Goal: Find contact information: Find contact information

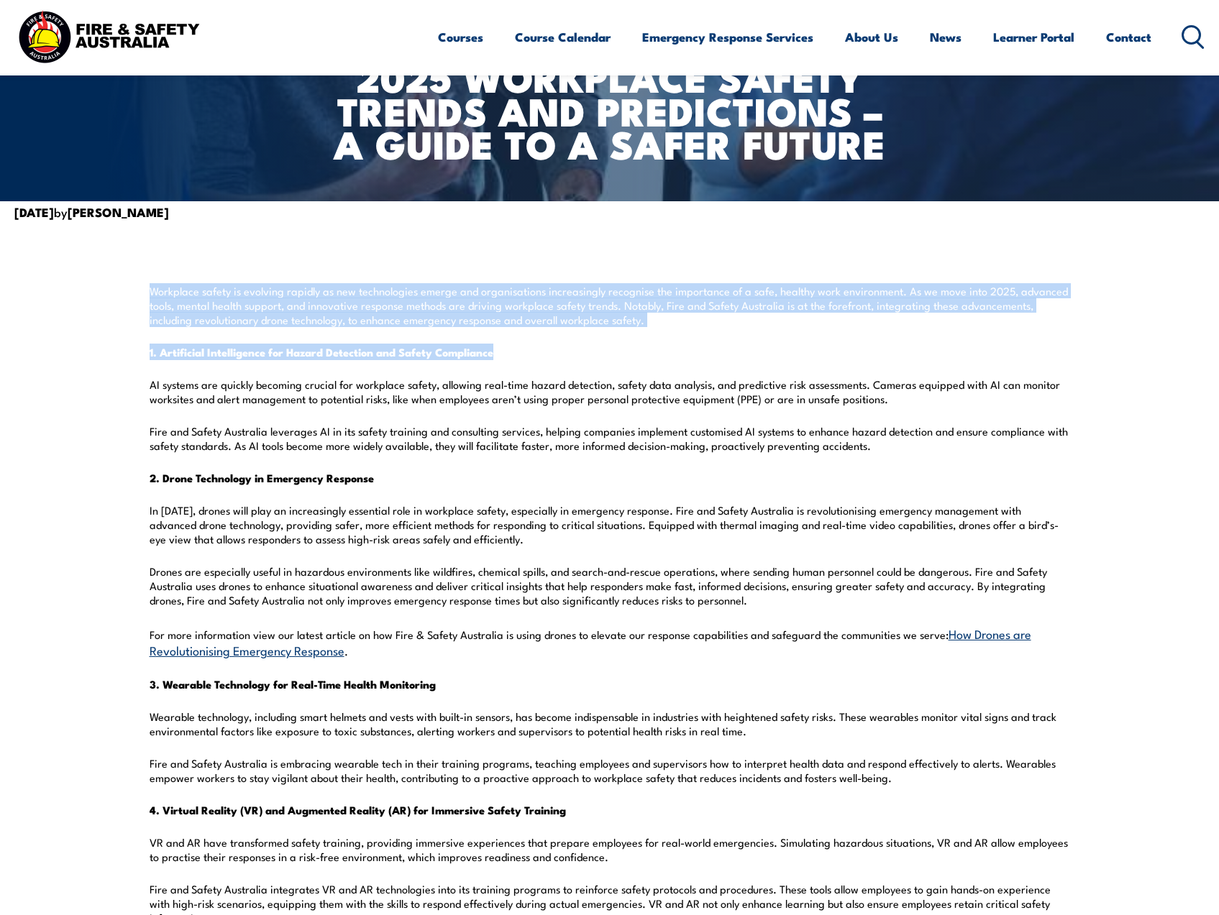
drag, startPoint x: 150, startPoint y: 290, endPoint x: 545, endPoint y: 348, distance: 399.8
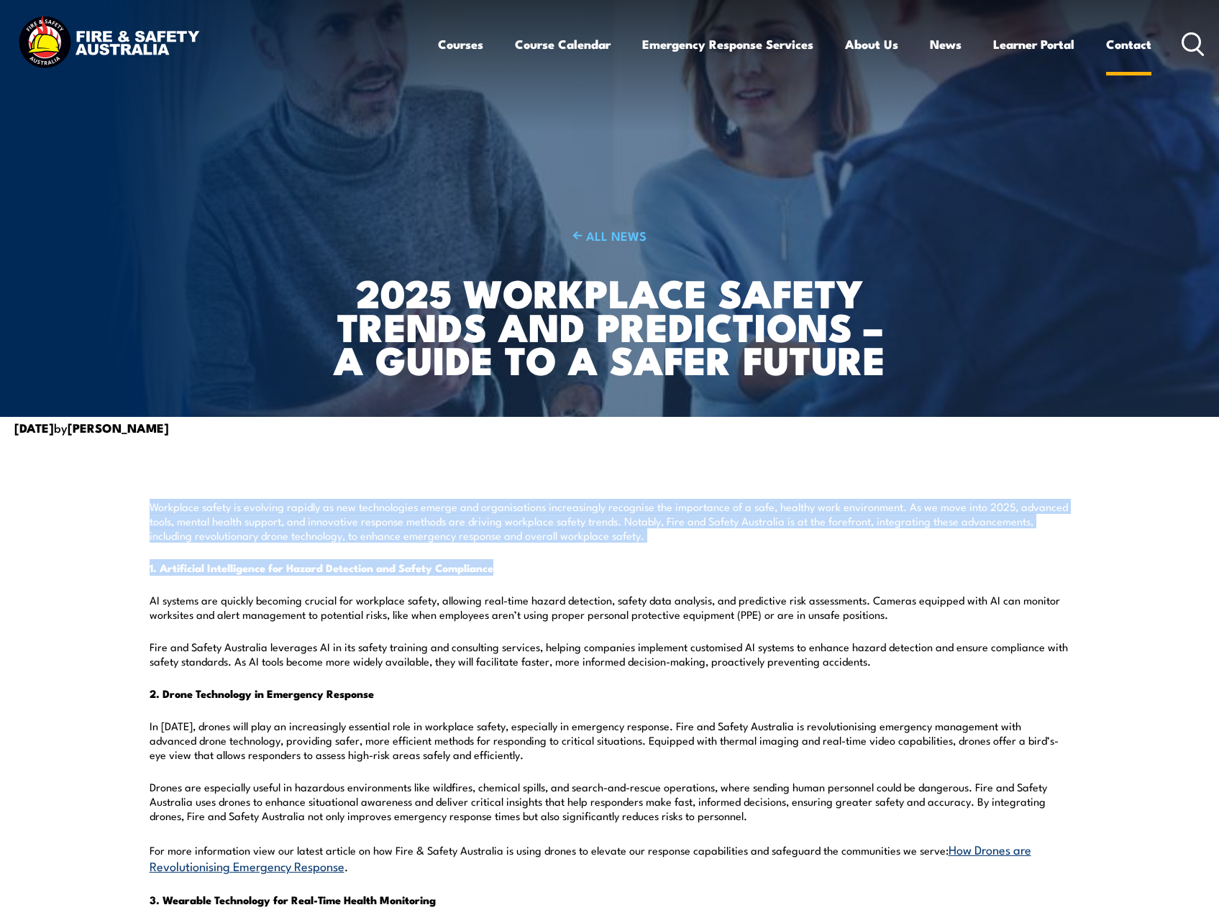
click at [1130, 45] on link "Contact" at bounding box center [1128, 44] width 45 height 38
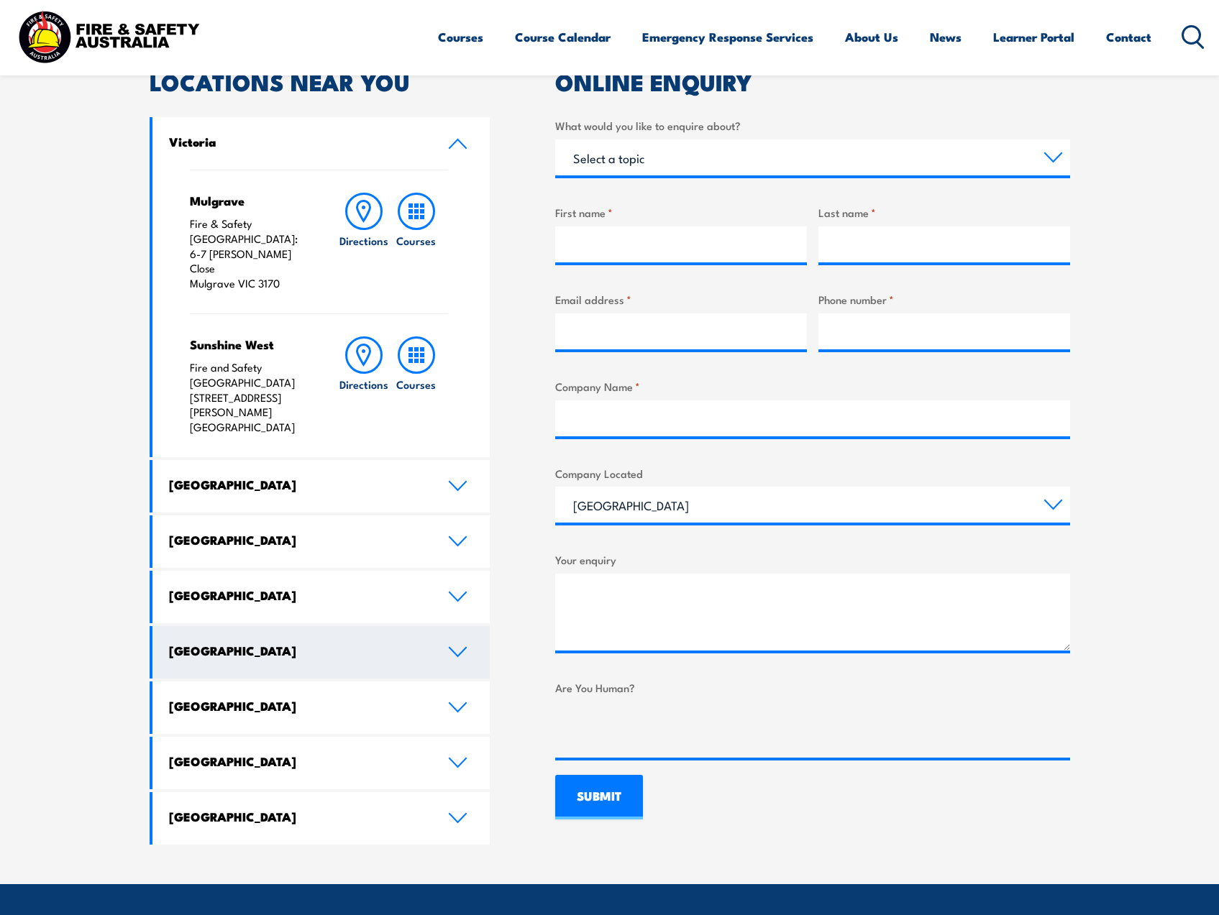
scroll to position [503, 0]
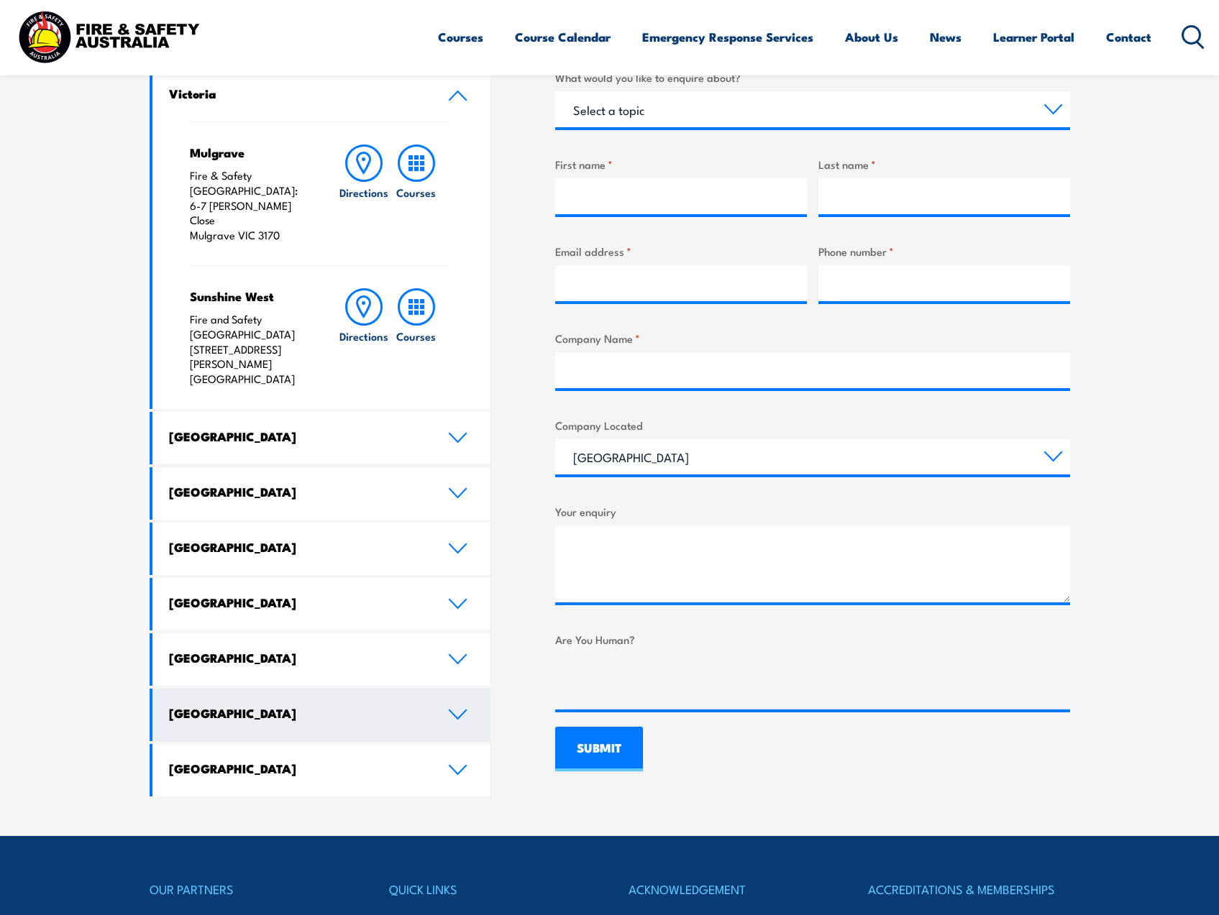
click at [300, 705] on h4 "[GEOGRAPHIC_DATA]" at bounding box center [297, 713] width 257 height 16
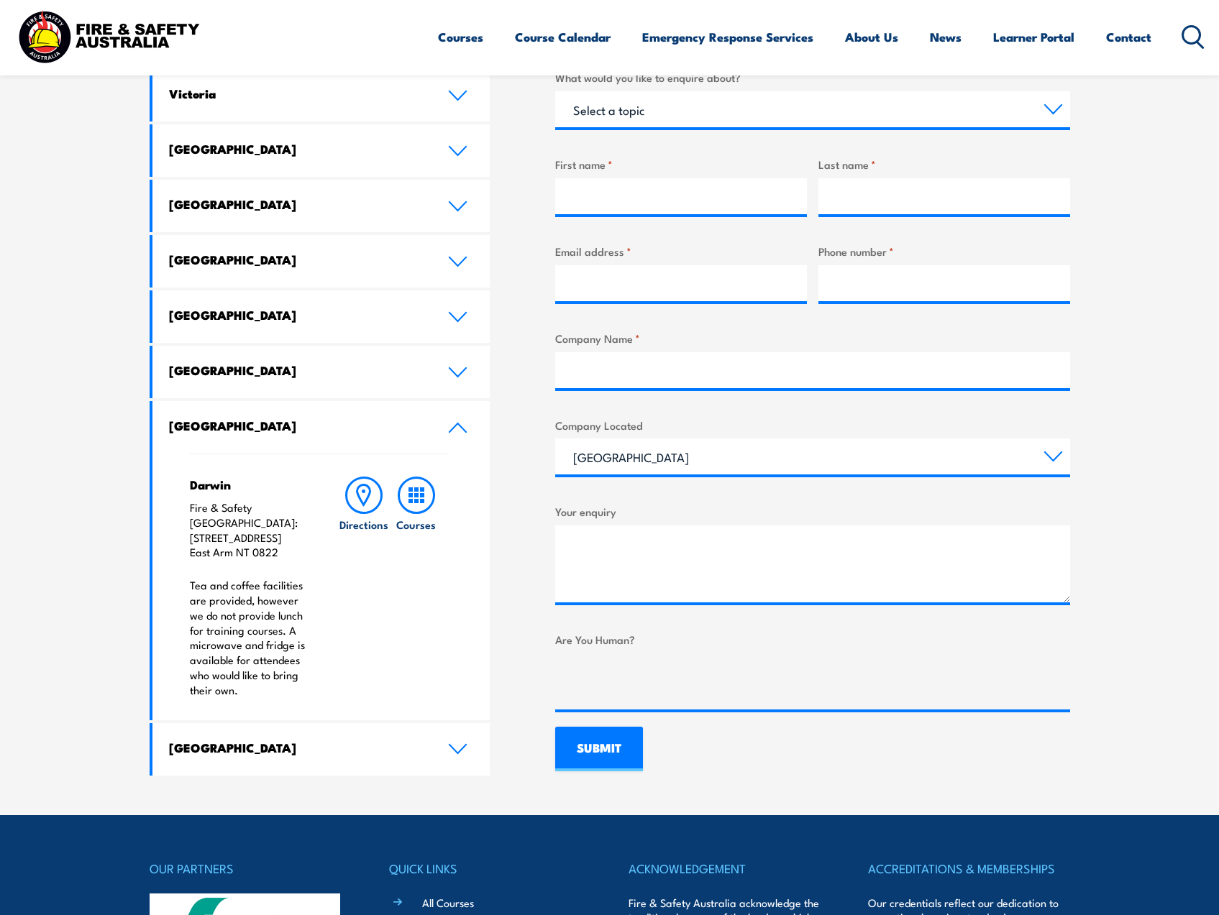
click at [457, 431] on icon at bounding box center [457, 428] width 19 height 12
